Goal: Information Seeking & Learning: Learn about a topic

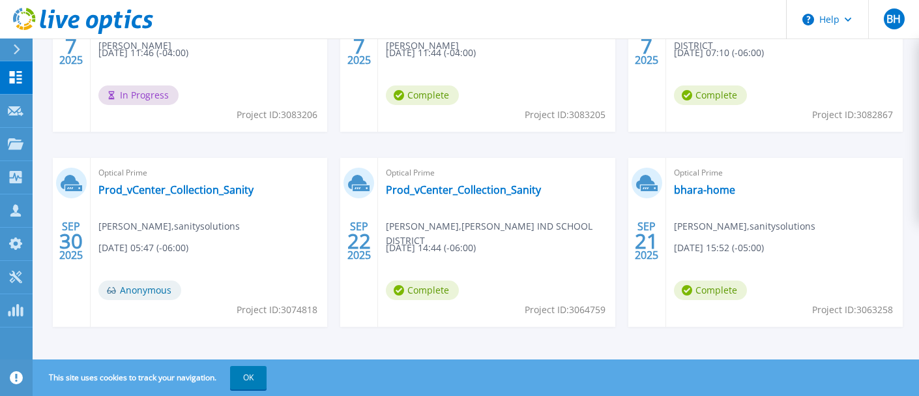
scroll to position [325, 0]
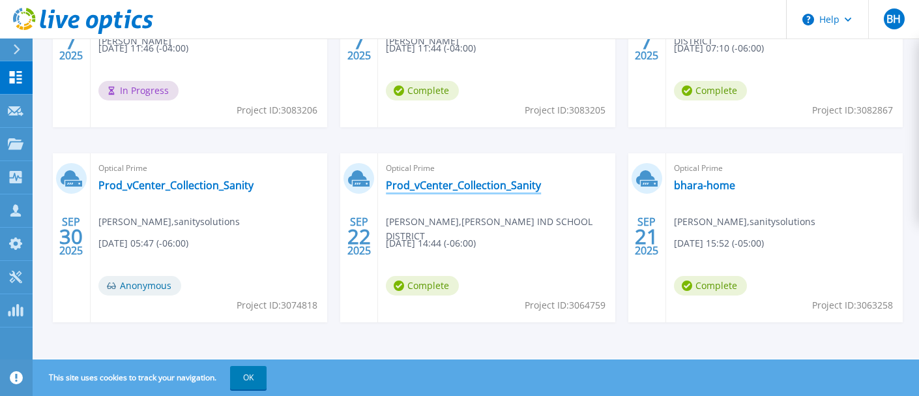
click at [482, 188] on link "Prod_vCenter_Collection_Sanity" at bounding box center [463, 185] width 155 height 13
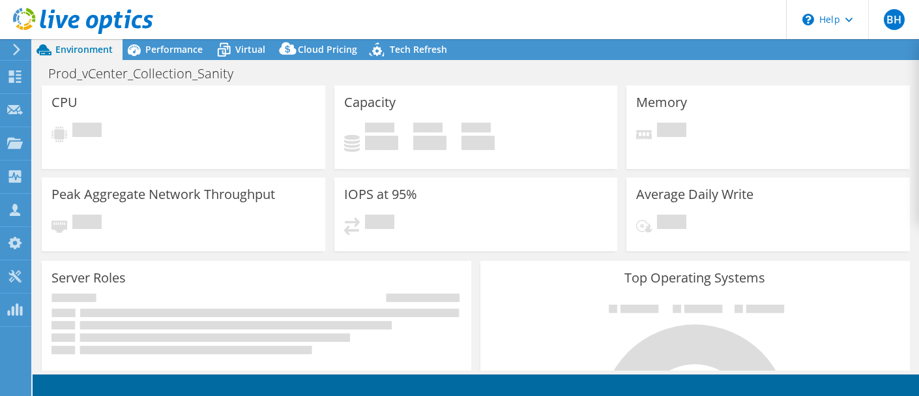
select select "USD"
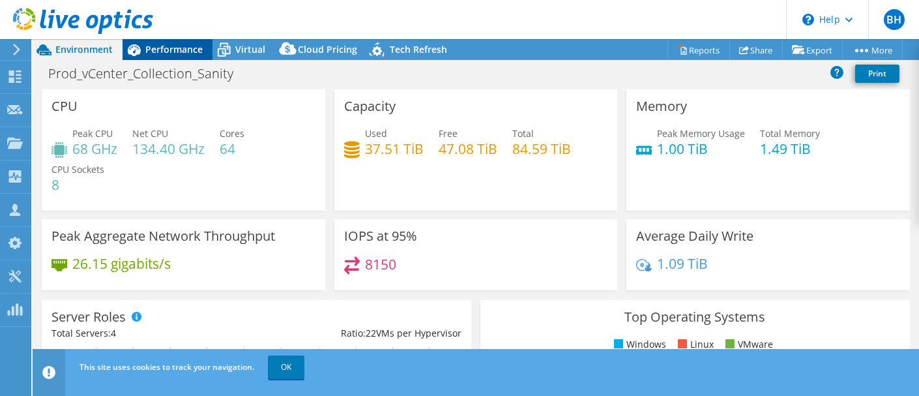
click at [154, 47] on span "Performance" at bounding box center [173, 49] width 57 height 12
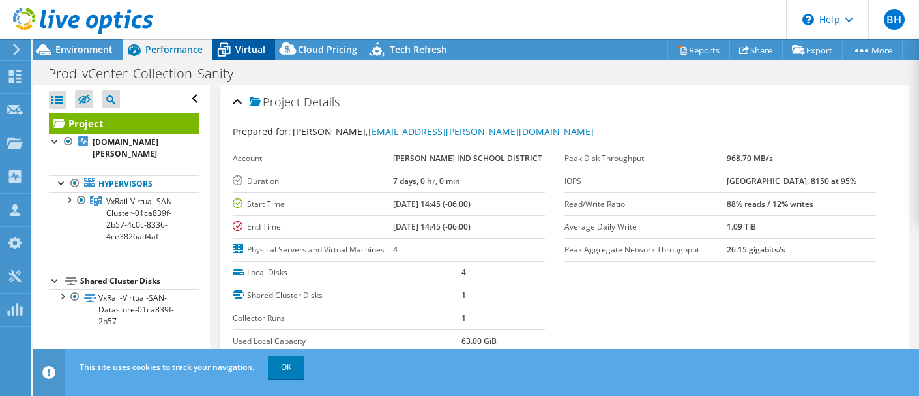
click at [257, 44] on span "Virtual" at bounding box center [250, 49] width 30 height 12
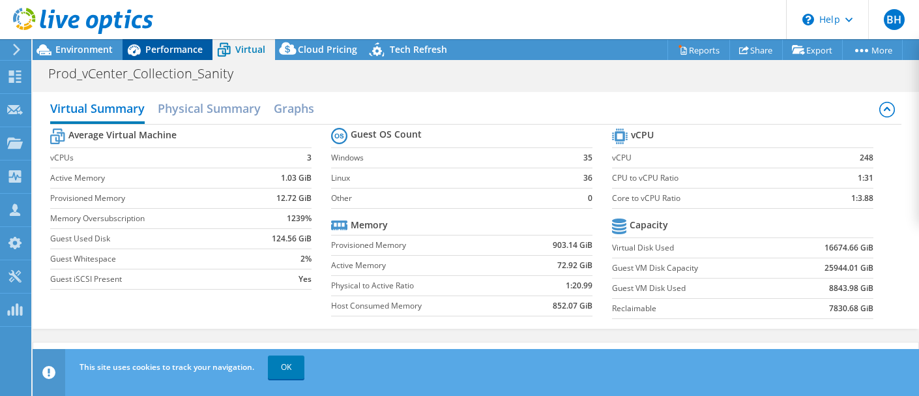
click at [183, 49] on span "Performance" at bounding box center [173, 49] width 57 height 12
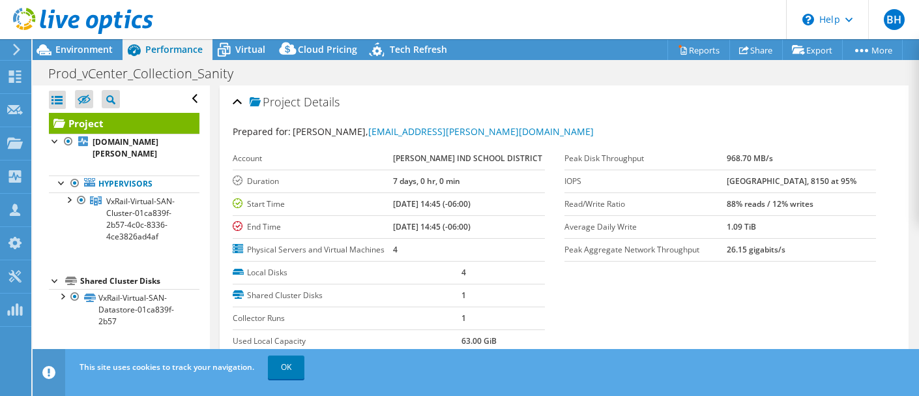
click at [238, 102] on div "Project Details" at bounding box center [564, 103] width 663 height 28
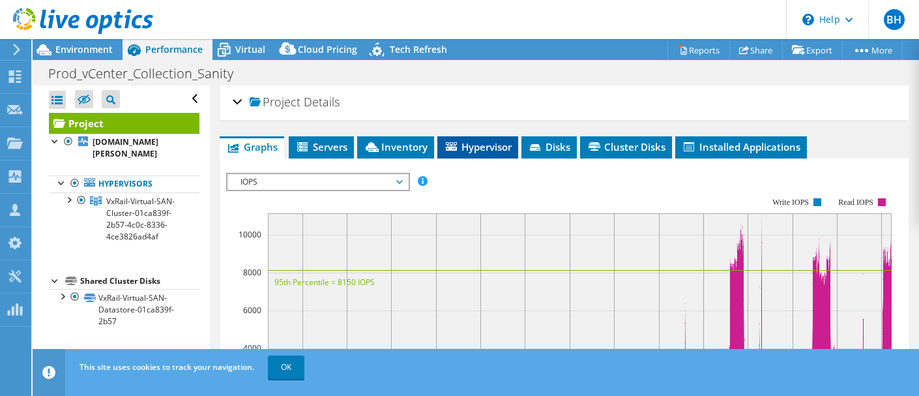
click at [472, 153] on li "Hypervisor" at bounding box center [477, 147] width 81 height 22
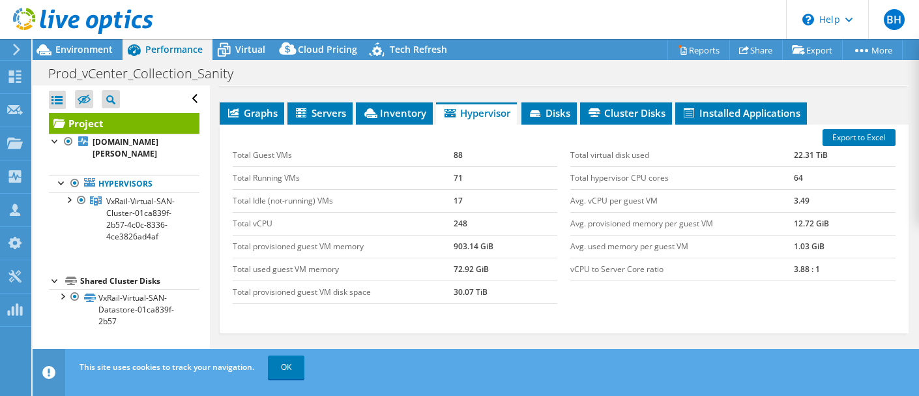
scroll to position [40, 0]
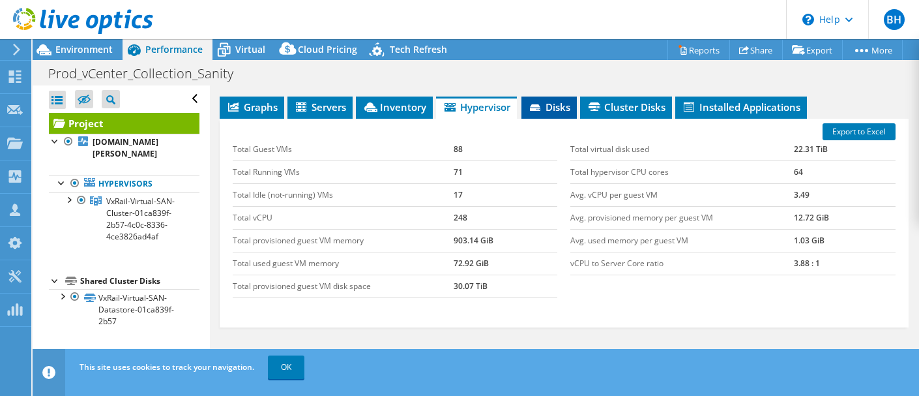
click at [555, 114] on li "Disks" at bounding box center [548, 107] width 55 height 22
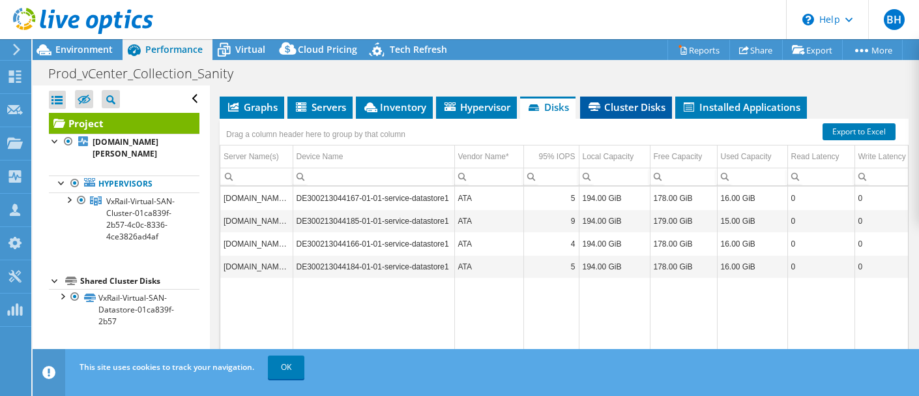
click at [647, 111] on span "Cluster Disks" at bounding box center [626, 106] width 79 height 13
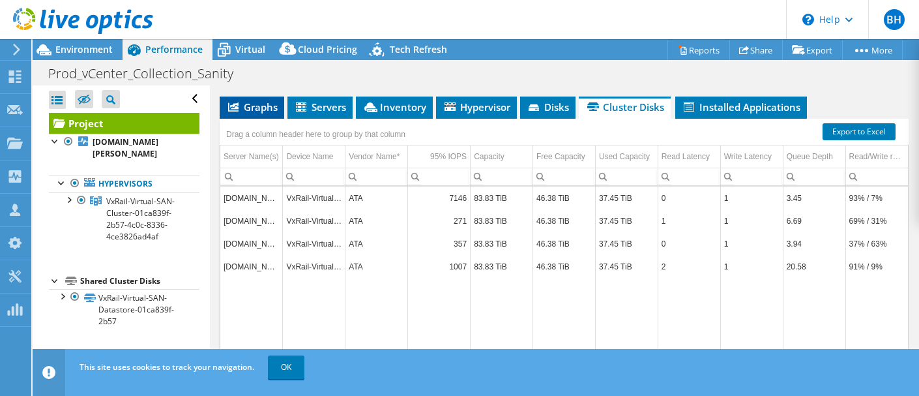
click at [259, 108] on span "Graphs" at bounding box center [251, 106] width 51 height 13
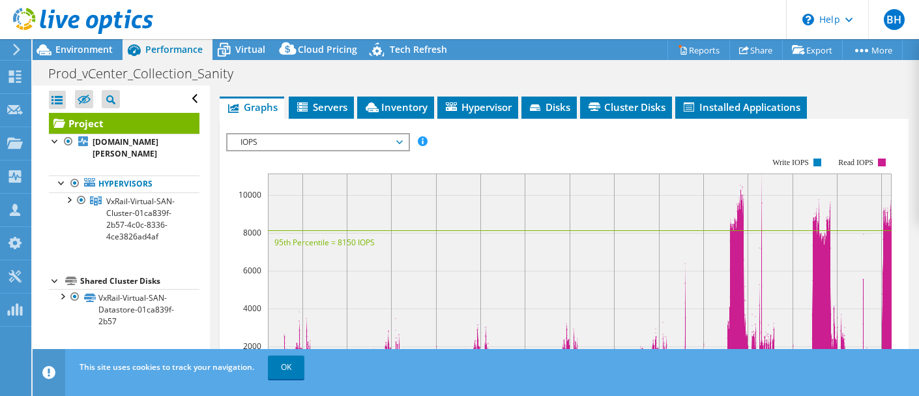
click at [402, 142] on span "IOPS" at bounding box center [317, 142] width 181 height 16
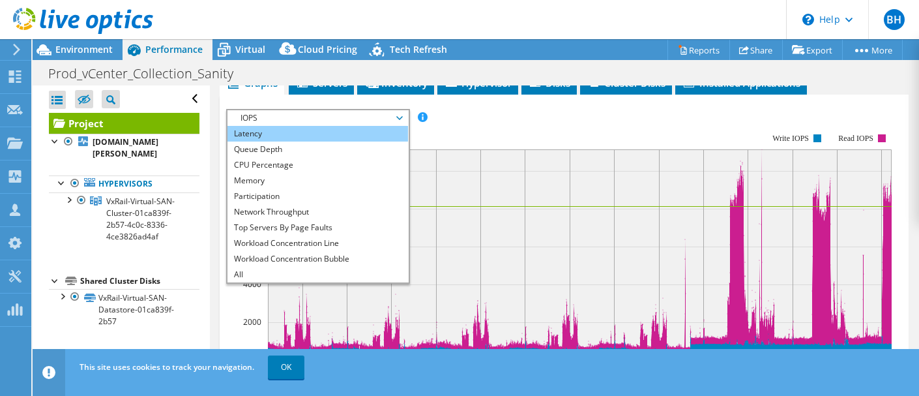
scroll to position [65, 0]
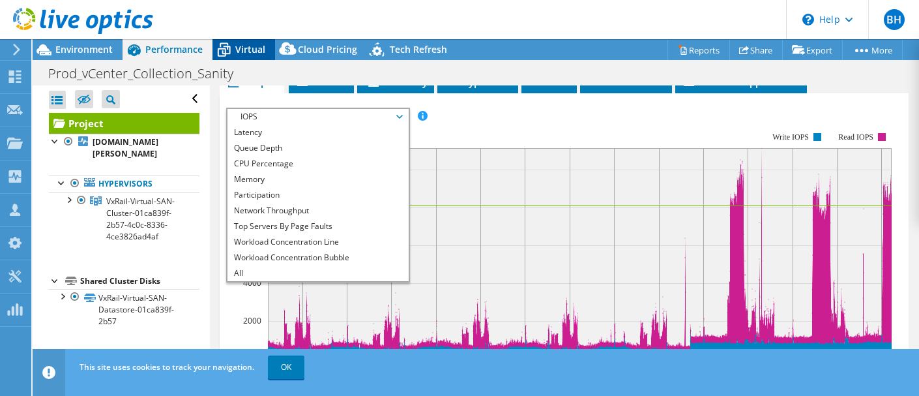
click at [244, 53] on span "Virtual" at bounding box center [250, 49] width 30 height 12
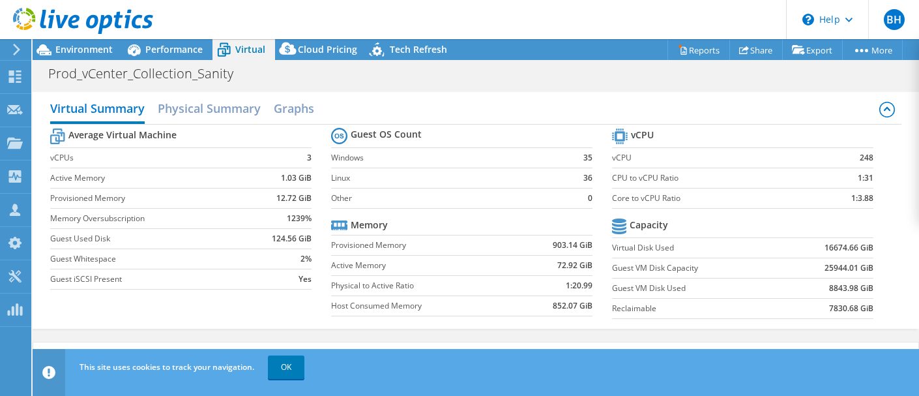
click at [54, 23] on icon at bounding box center [83, 21] width 140 height 27
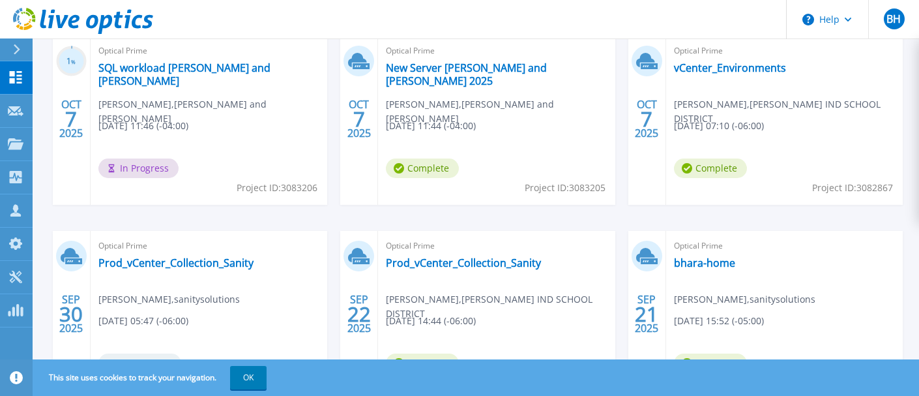
scroll to position [250, 0]
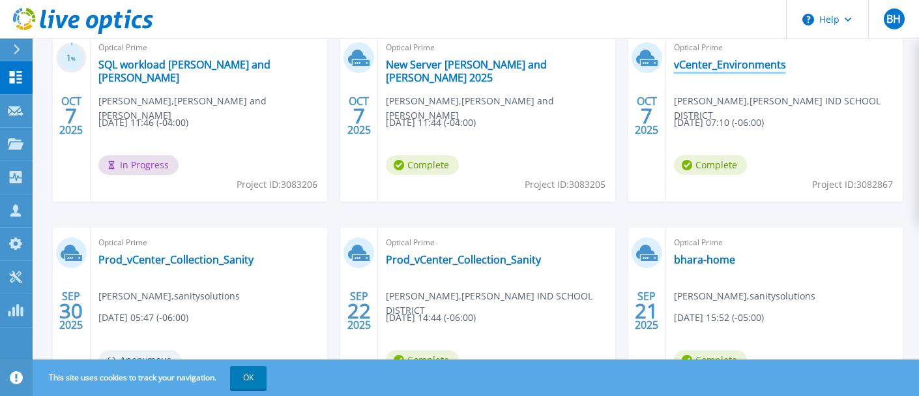
click at [711, 63] on link "vCenter_Environments" at bounding box center [730, 64] width 112 height 13
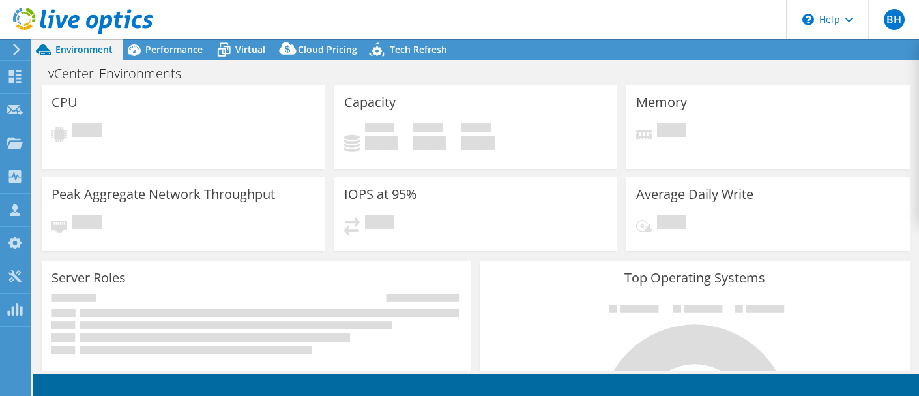
select select "USD"
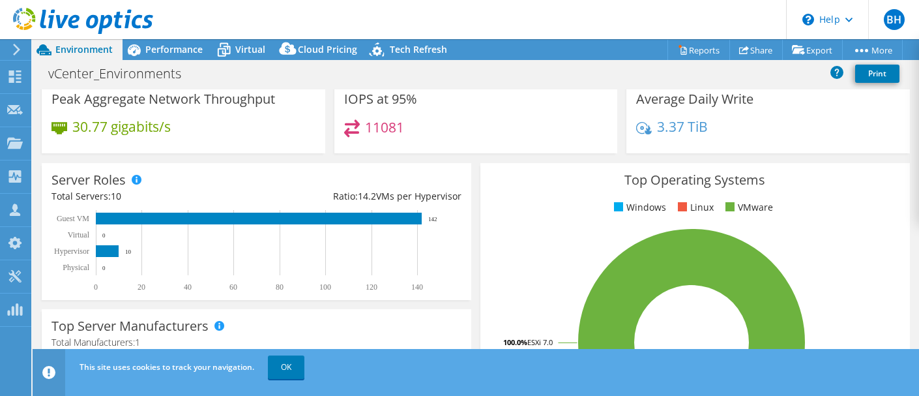
scroll to position [114, 0]
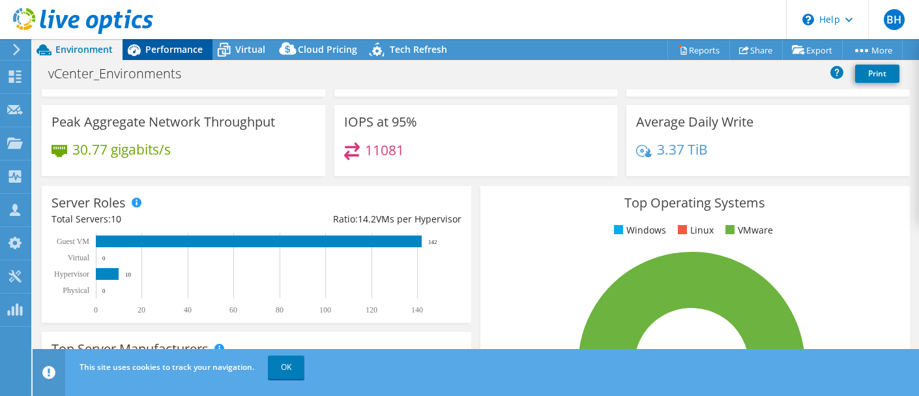
click at [171, 52] on span "Performance" at bounding box center [173, 49] width 57 height 12
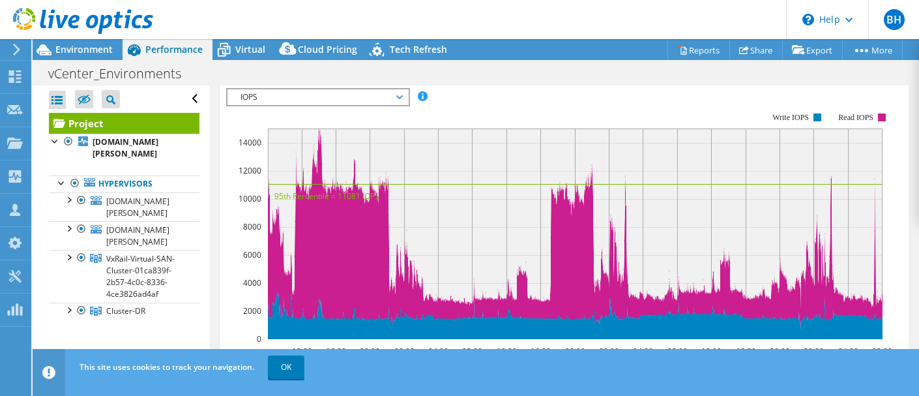
scroll to position [88, 0]
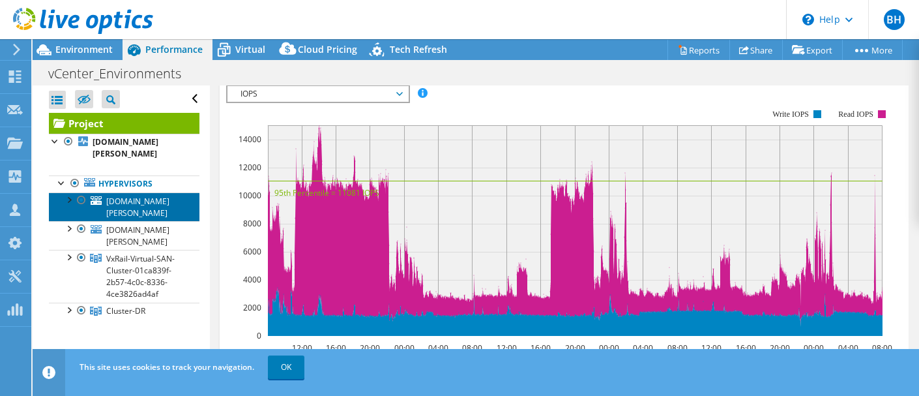
click at [143, 196] on span "[DOMAIN_NAME][PERSON_NAME]" at bounding box center [137, 207] width 63 height 23
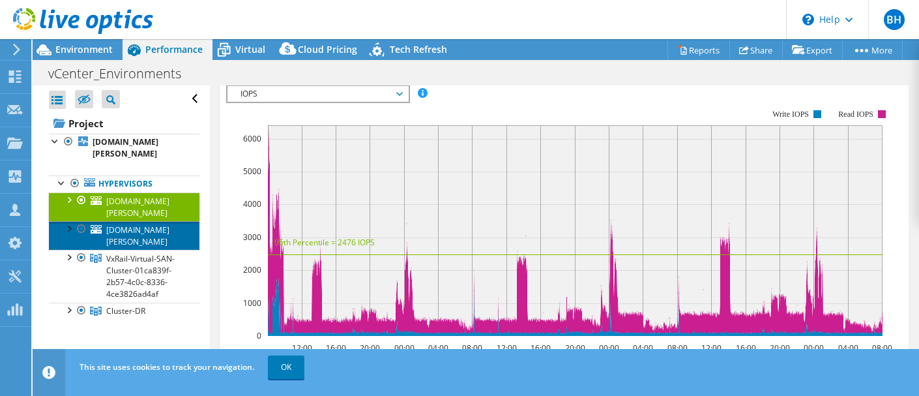
click at [136, 224] on span "[DOMAIN_NAME][PERSON_NAME]" at bounding box center [137, 235] width 63 height 23
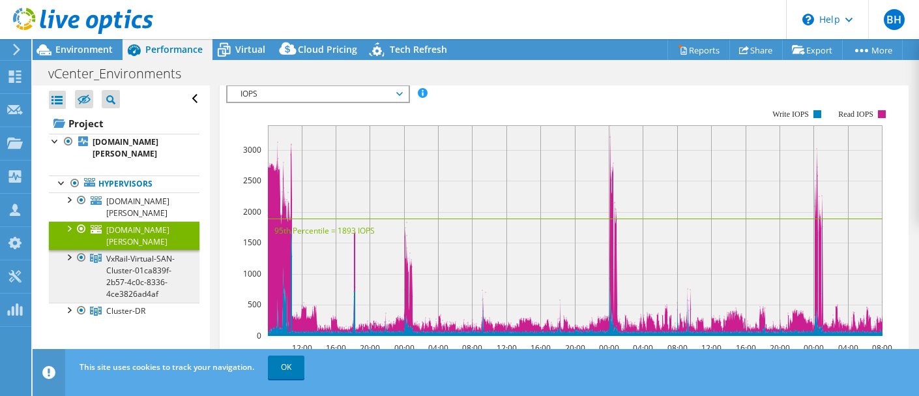
click at [134, 253] on span "VxRail-Virtual-SAN-Cluster-01ca839f-2b57-4c0c-8336-4ce3826ad4af" at bounding box center [140, 276] width 68 height 46
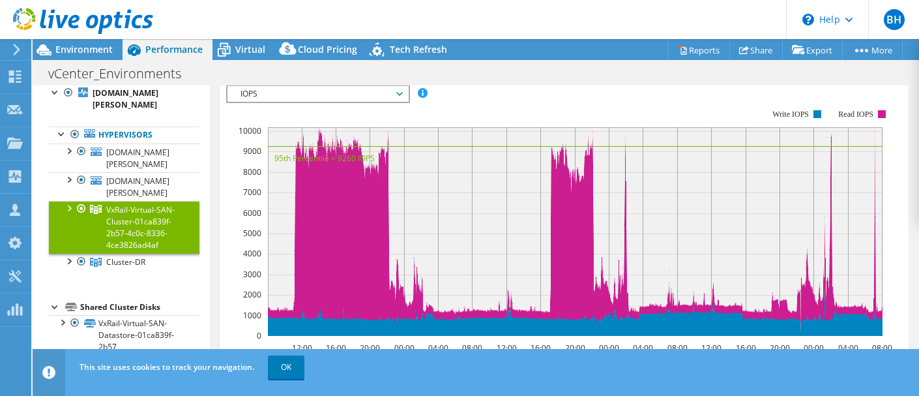
scroll to position [60, 0]
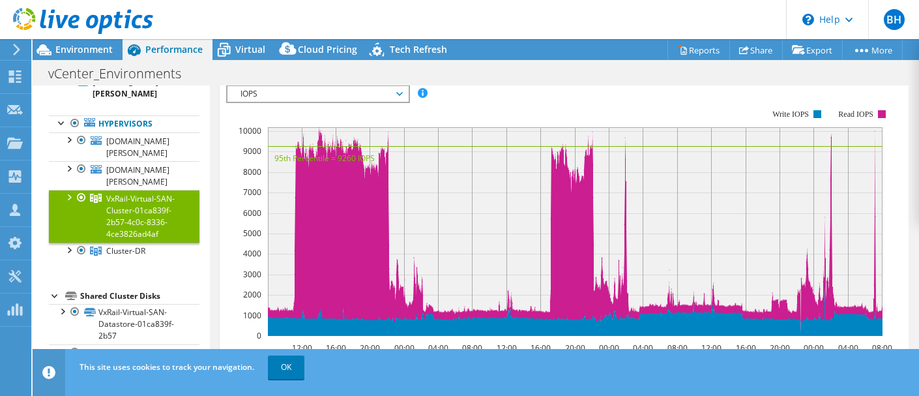
click at [69, 190] on div at bounding box center [68, 196] width 13 height 13
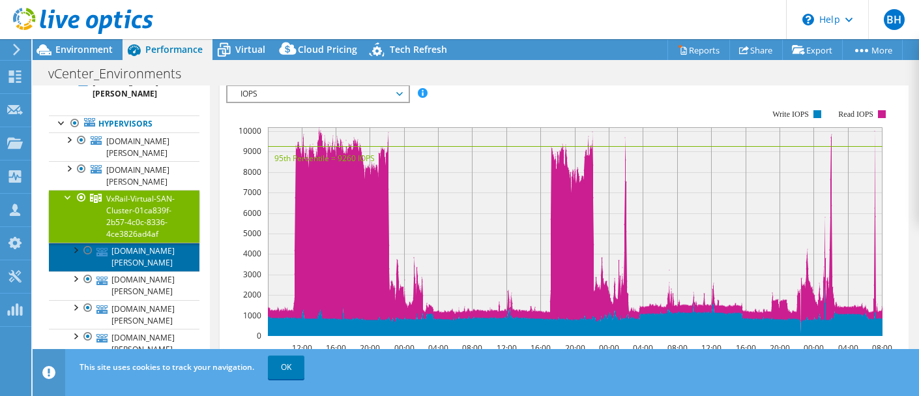
click at [145, 242] on link "[DOMAIN_NAME][PERSON_NAME]" at bounding box center [124, 256] width 151 height 29
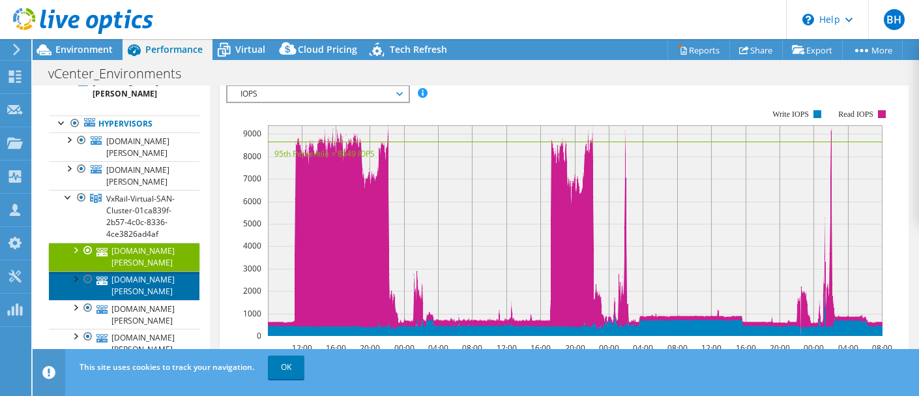
click at [112, 271] on link "[DOMAIN_NAME][PERSON_NAME]" at bounding box center [124, 285] width 151 height 29
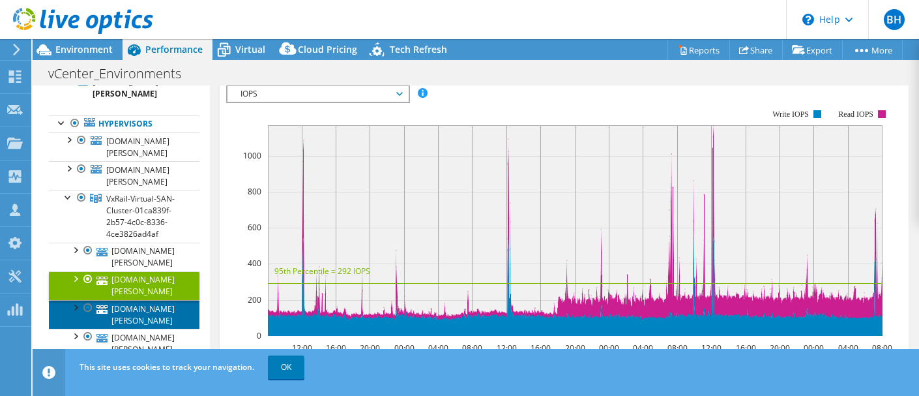
click at [115, 300] on link "[DOMAIN_NAME][PERSON_NAME]" at bounding box center [124, 314] width 151 height 29
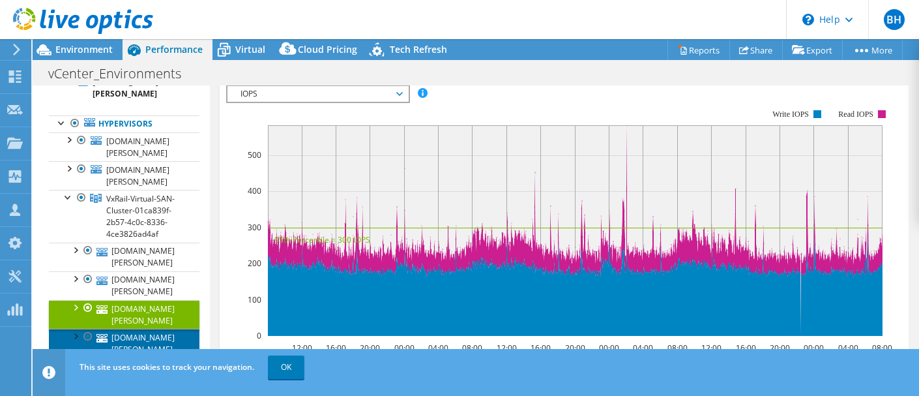
click at [119, 329] on link "[DOMAIN_NAME][PERSON_NAME]" at bounding box center [124, 343] width 151 height 29
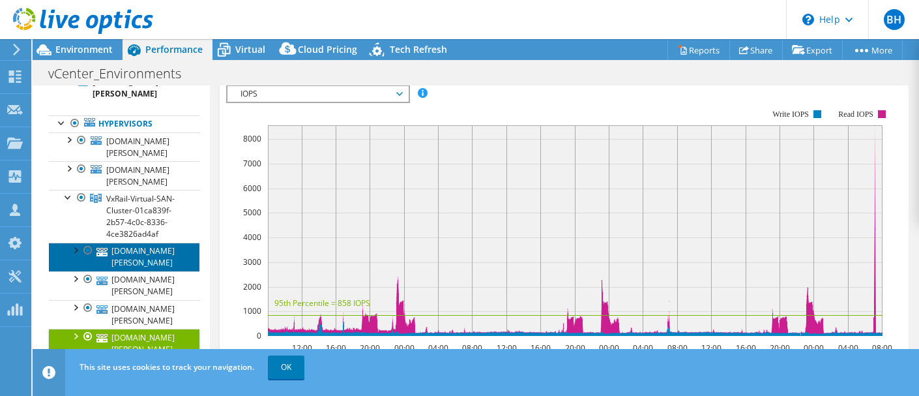
click at [133, 242] on link "[DOMAIN_NAME][PERSON_NAME]" at bounding box center [124, 256] width 151 height 29
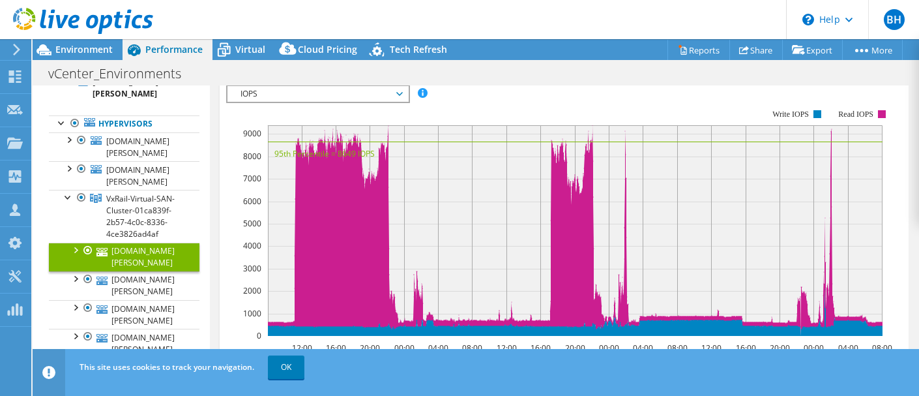
click at [76, 242] on div at bounding box center [74, 248] width 13 height 13
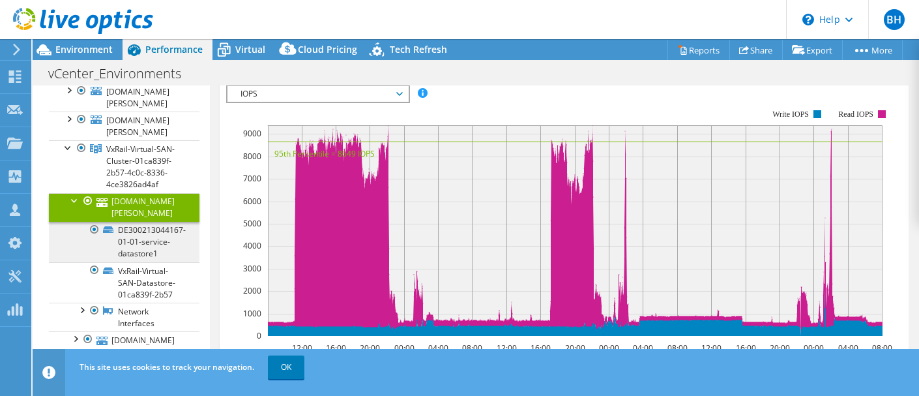
scroll to position [123, 0]
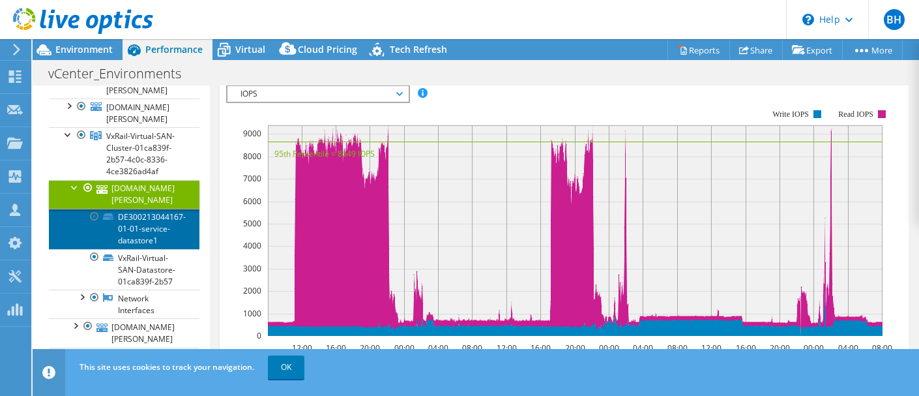
click at [162, 209] on link "DE300213044167-01-01-service-datastore1" at bounding box center [124, 229] width 151 height 40
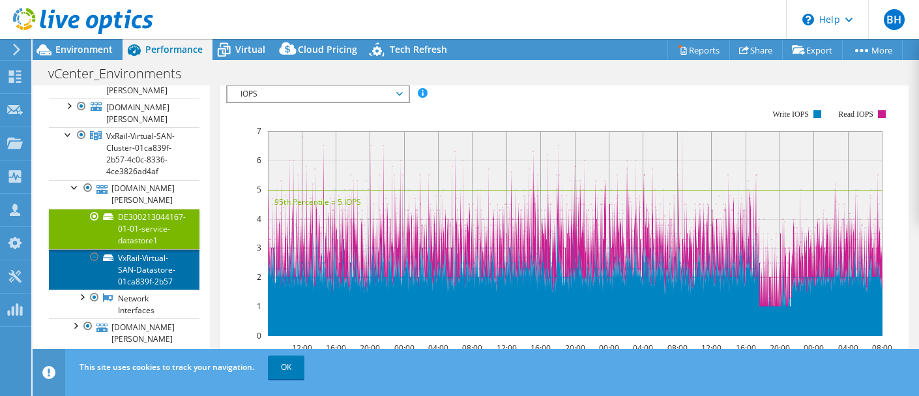
click at [162, 249] on link "VxRail-Virtual-SAN-Datastore-01ca839f-2b57" at bounding box center [124, 269] width 151 height 40
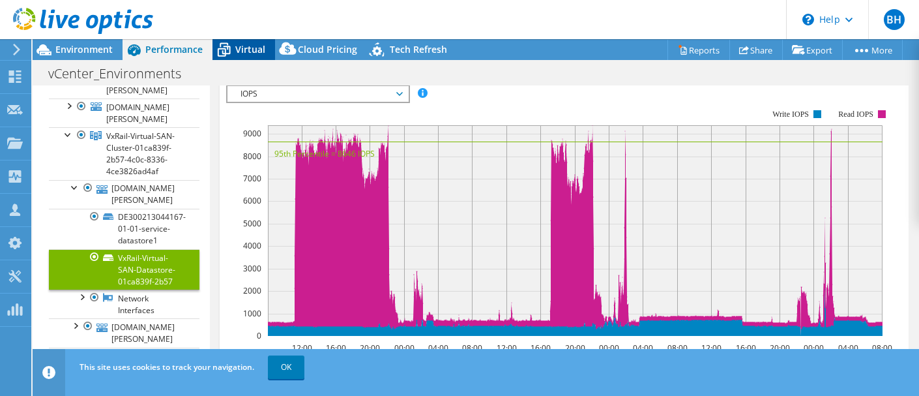
click at [245, 46] on span "Virtual" at bounding box center [250, 49] width 30 height 12
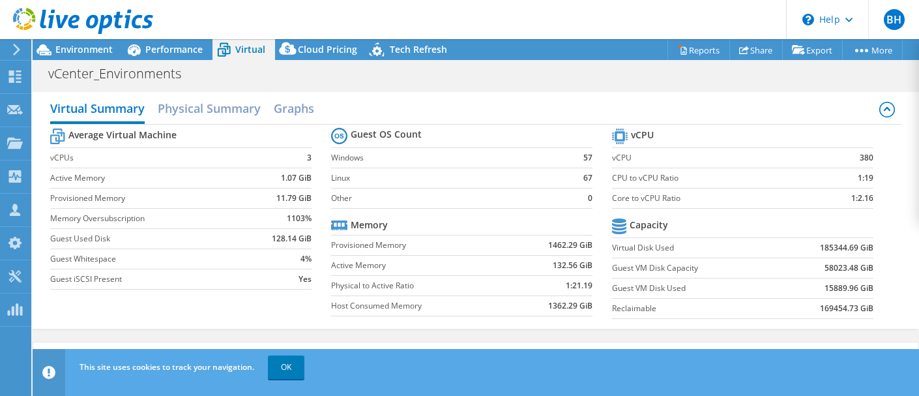
scroll to position [3, 0]
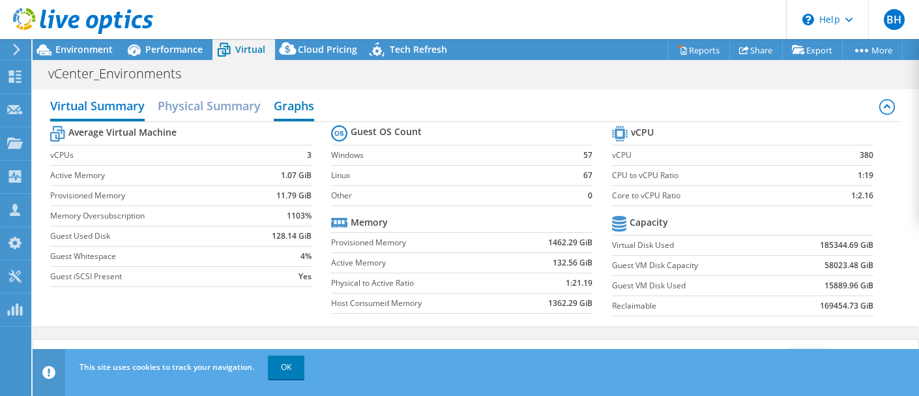
click at [308, 103] on h2 "Graphs" at bounding box center [294, 107] width 40 height 29
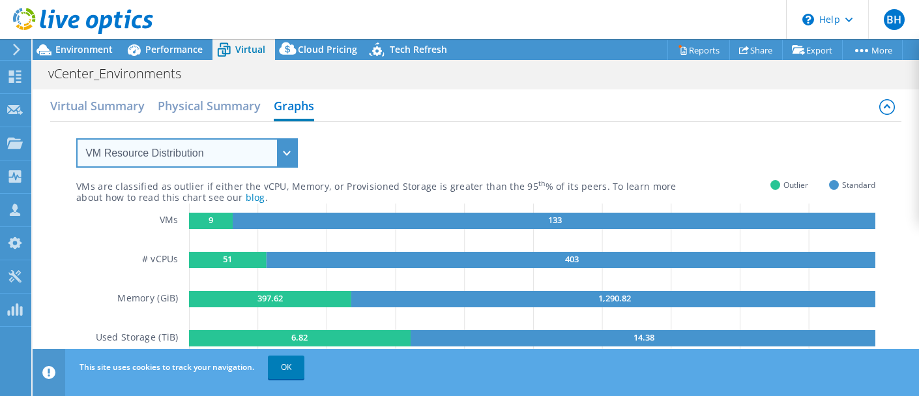
click at [280, 158] on select "VM Resource Distribution Provisioning Contrast Over Provisioning" at bounding box center [187, 152] width 222 height 29
select select "Provisioning Contrast"
click at [76, 138] on select "VM Resource Distribution Provisioning Contrast Over Provisioning" at bounding box center [187, 152] width 222 height 29
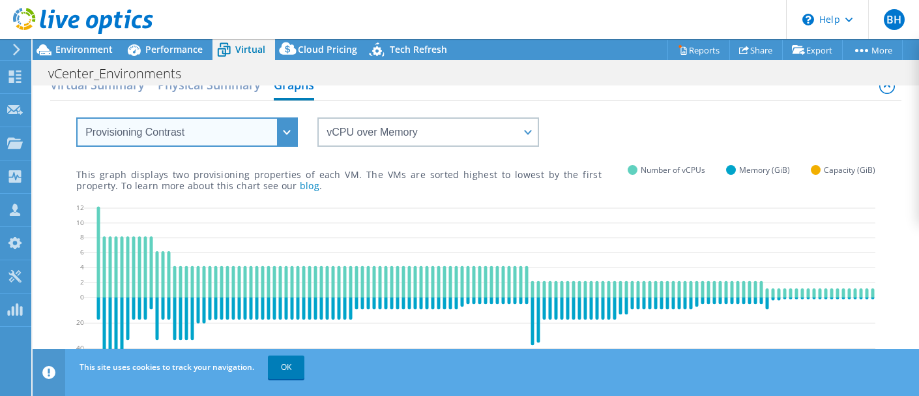
scroll to position [14, 0]
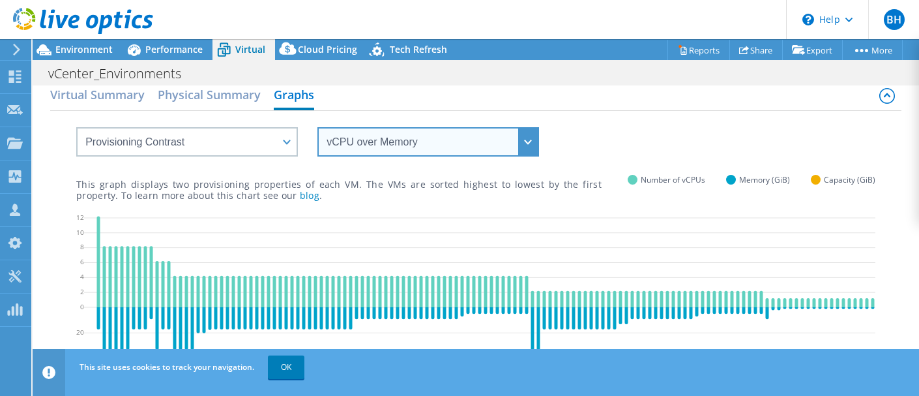
click at [523, 145] on select "vCPU over Memory vCPU over Capacity Memory over vCPU Memory over Capacity Capac…" at bounding box center [428, 141] width 222 height 29
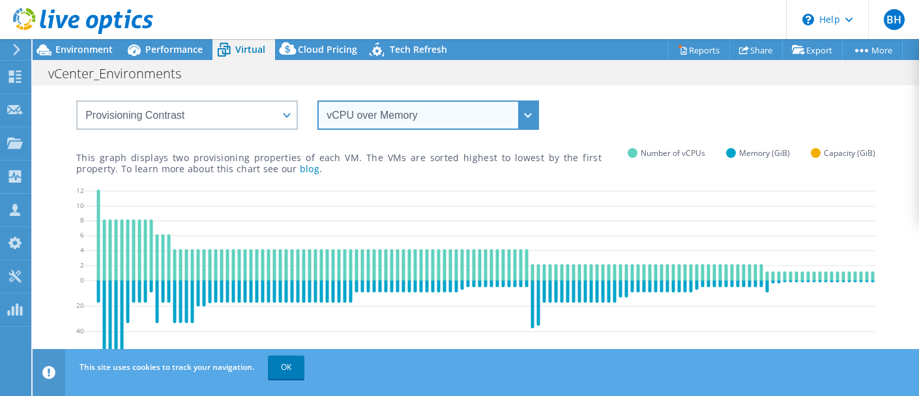
scroll to position [0, 0]
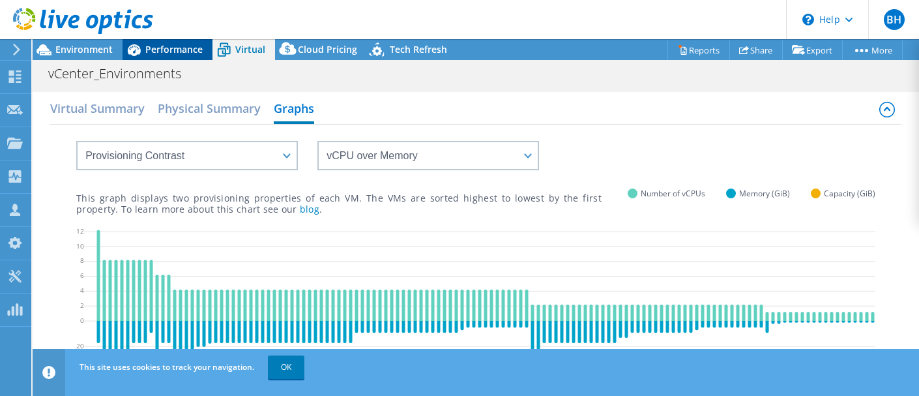
click at [190, 44] on span "Performance" at bounding box center [173, 49] width 57 height 12
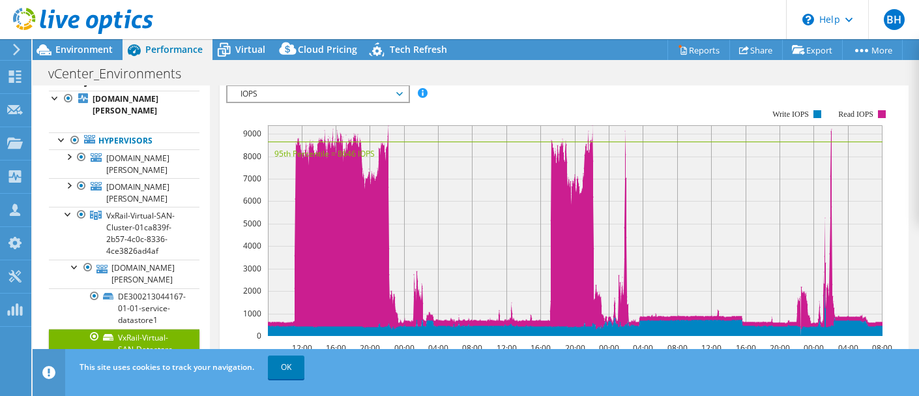
scroll to position [47, 0]
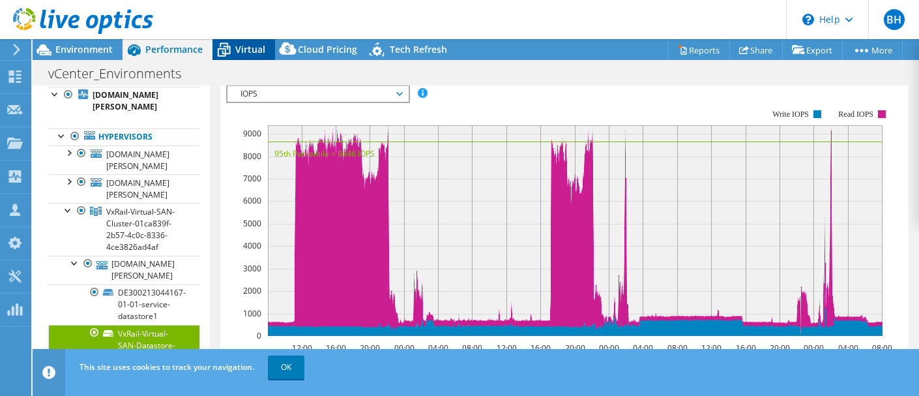
click at [246, 59] on div "Virtual" at bounding box center [244, 49] width 63 height 21
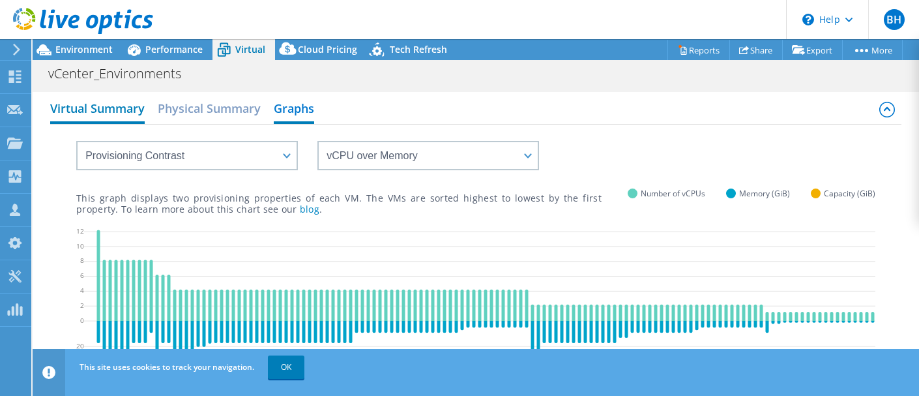
click at [113, 114] on h2 "Virtual Summary" at bounding box center [97, 109] width 95 height 29
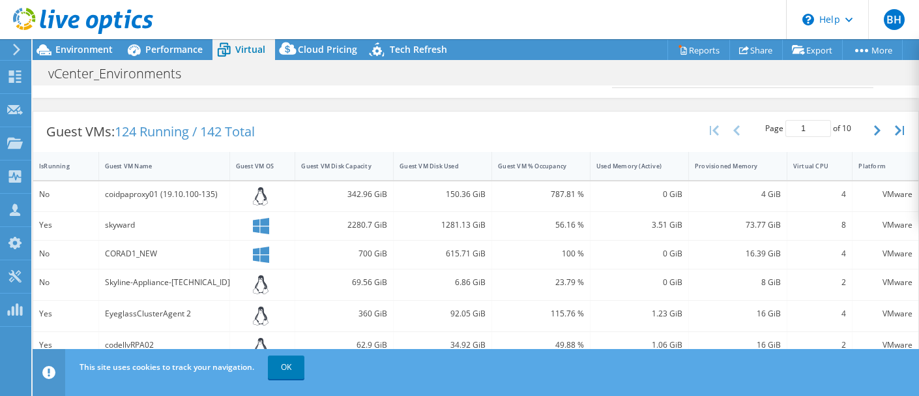
scroll to position [231, 0]
